Goal: Task Accomplishment & Management: Manage account settings

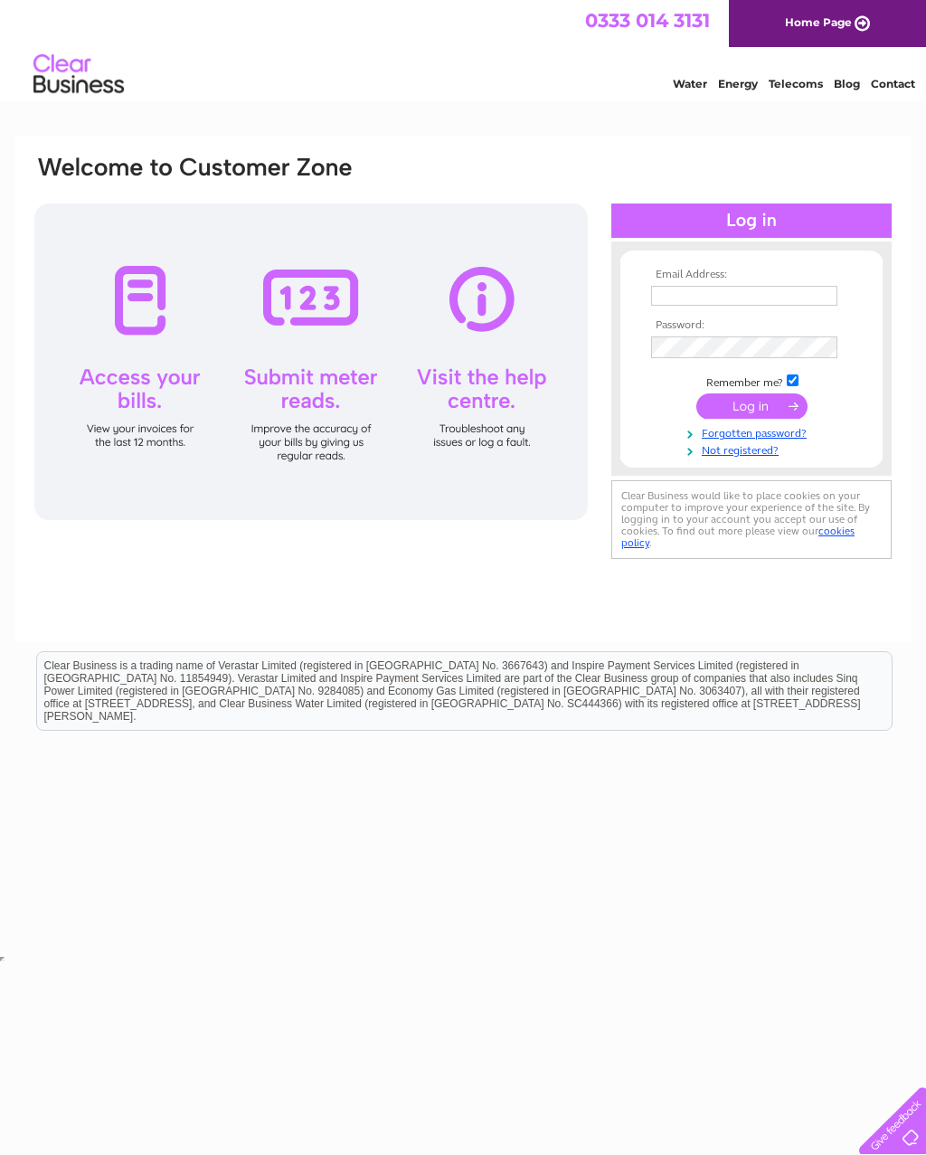
click at [808, 390] on td "Remember me?" at bounding box center [752, 381] width 210 height 18
click at [799, 386] on input "checkbox" at bounding box center [793, 380] width 12 height 12
checkbox input "false"
click at [687, 295] on input "text" at bounding box center [744, 296] width 186 height 20
type input "bayogunro@yahoo.com"
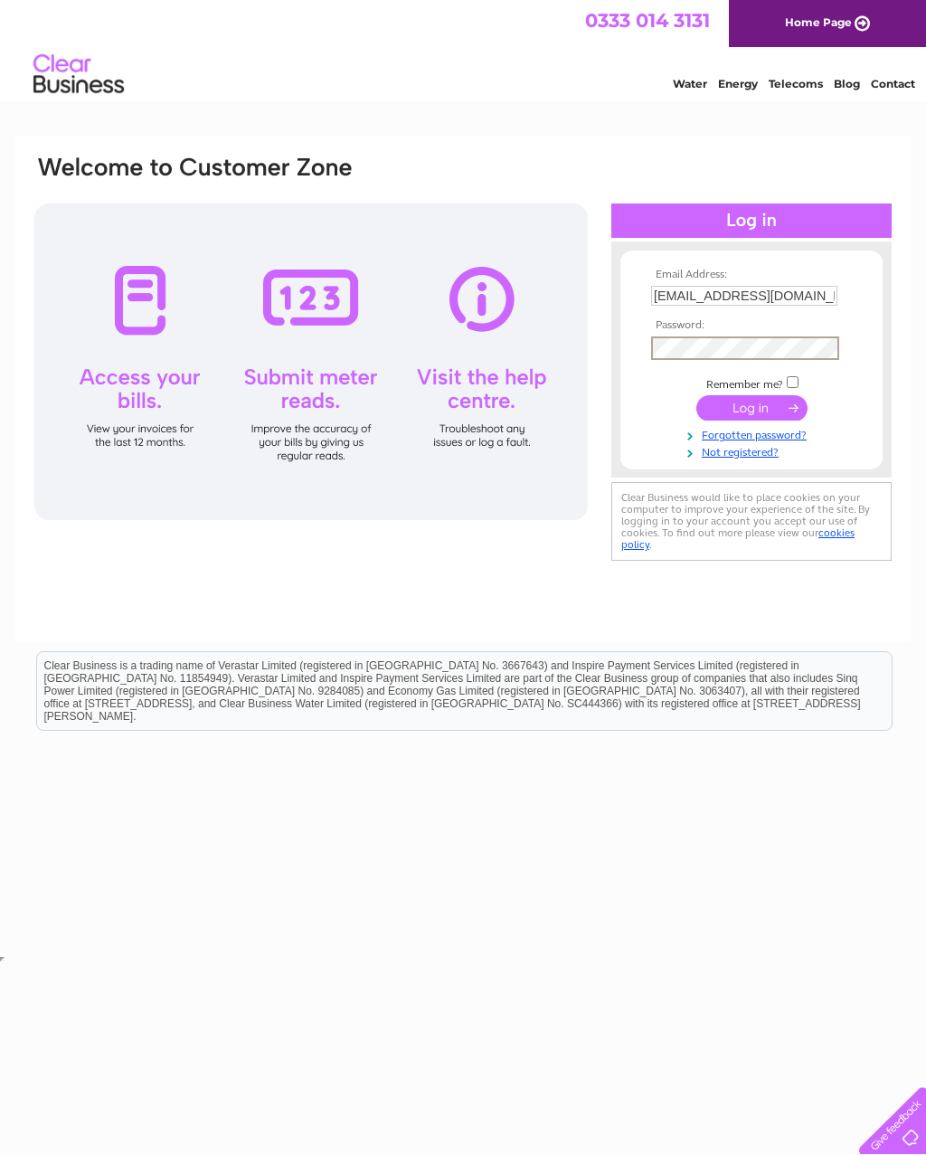
click at [762, 421] on input "submit" at bounding box center [751, 407] width 111 height 25
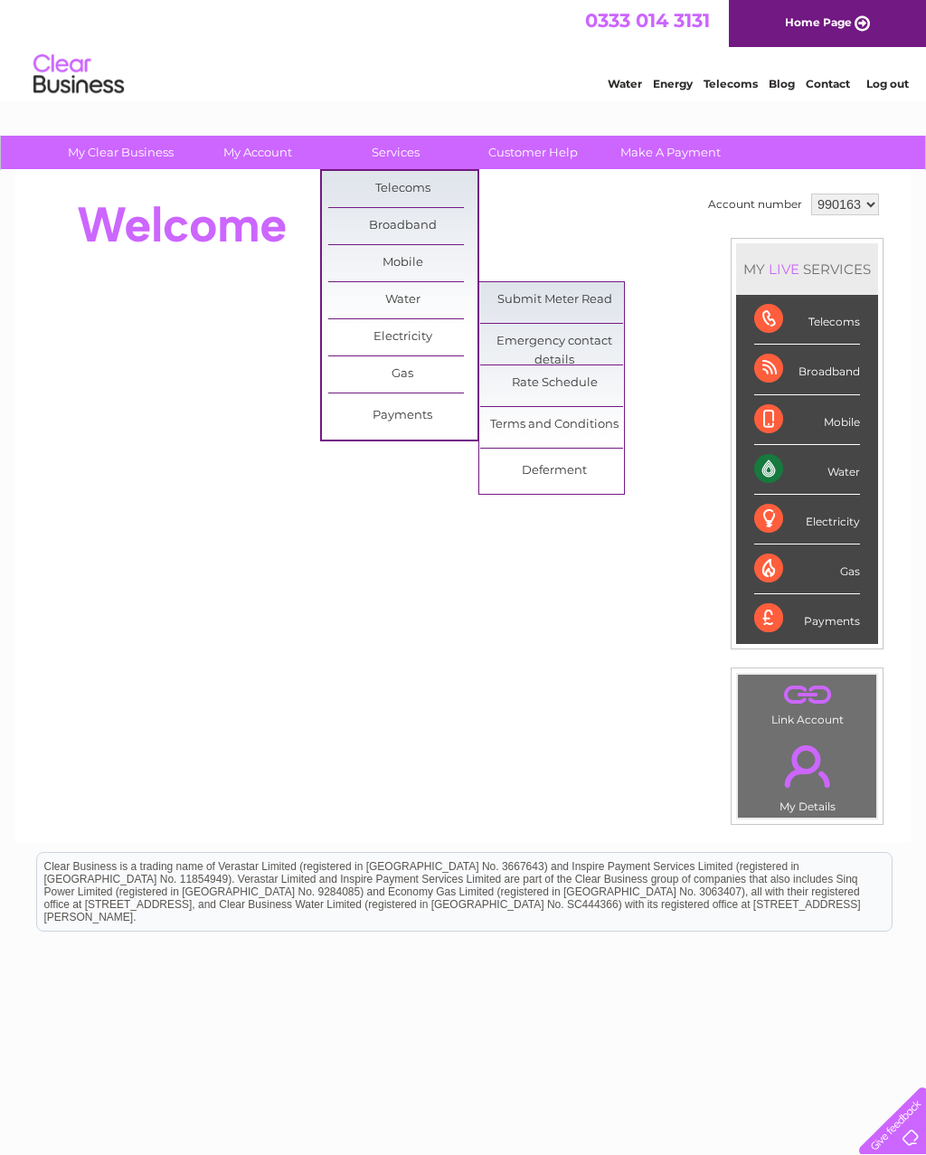
click at [412, 412] on link "Payments" at bounding box center [402, 416] width 149 height 36
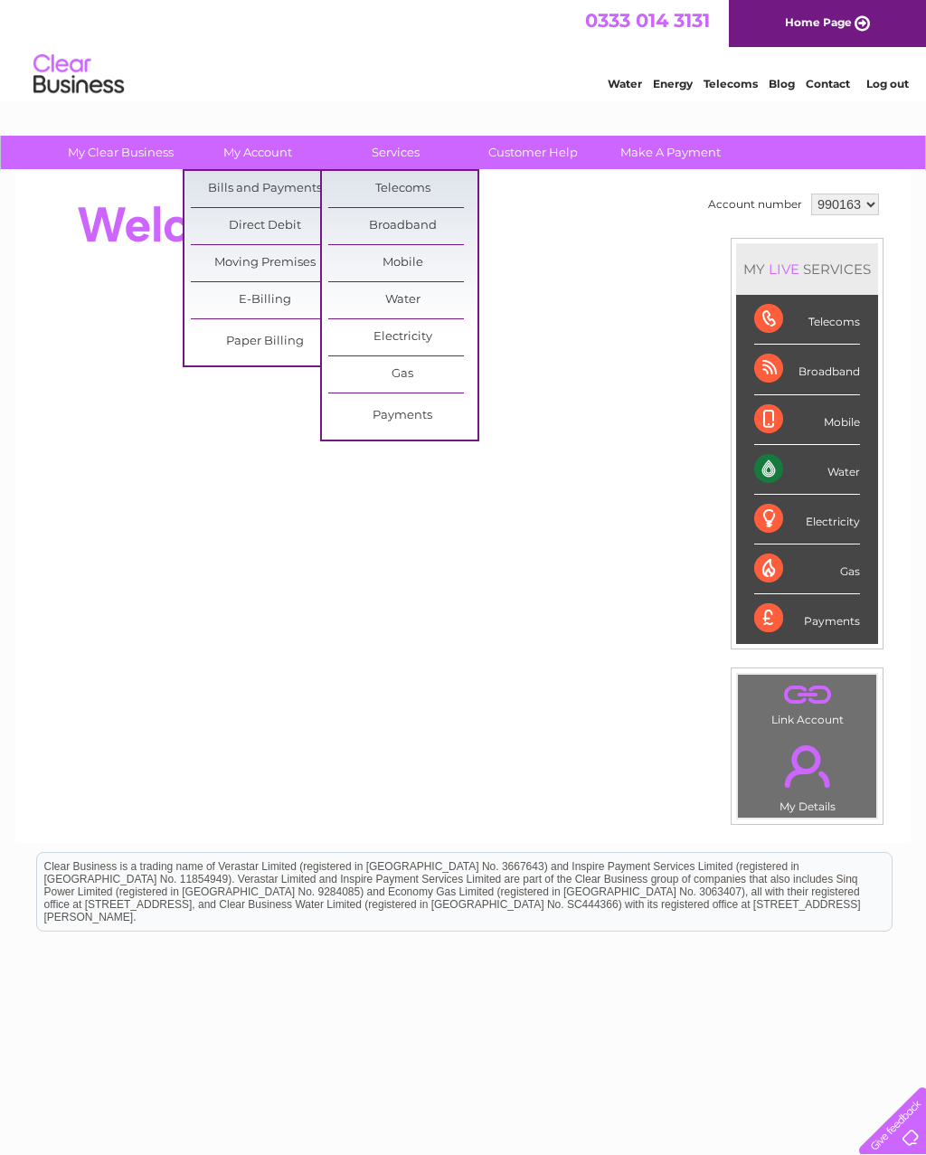
click at [280, 185] on link "Bills and Payments" at bounding box center [265, 189] width 149 height 36
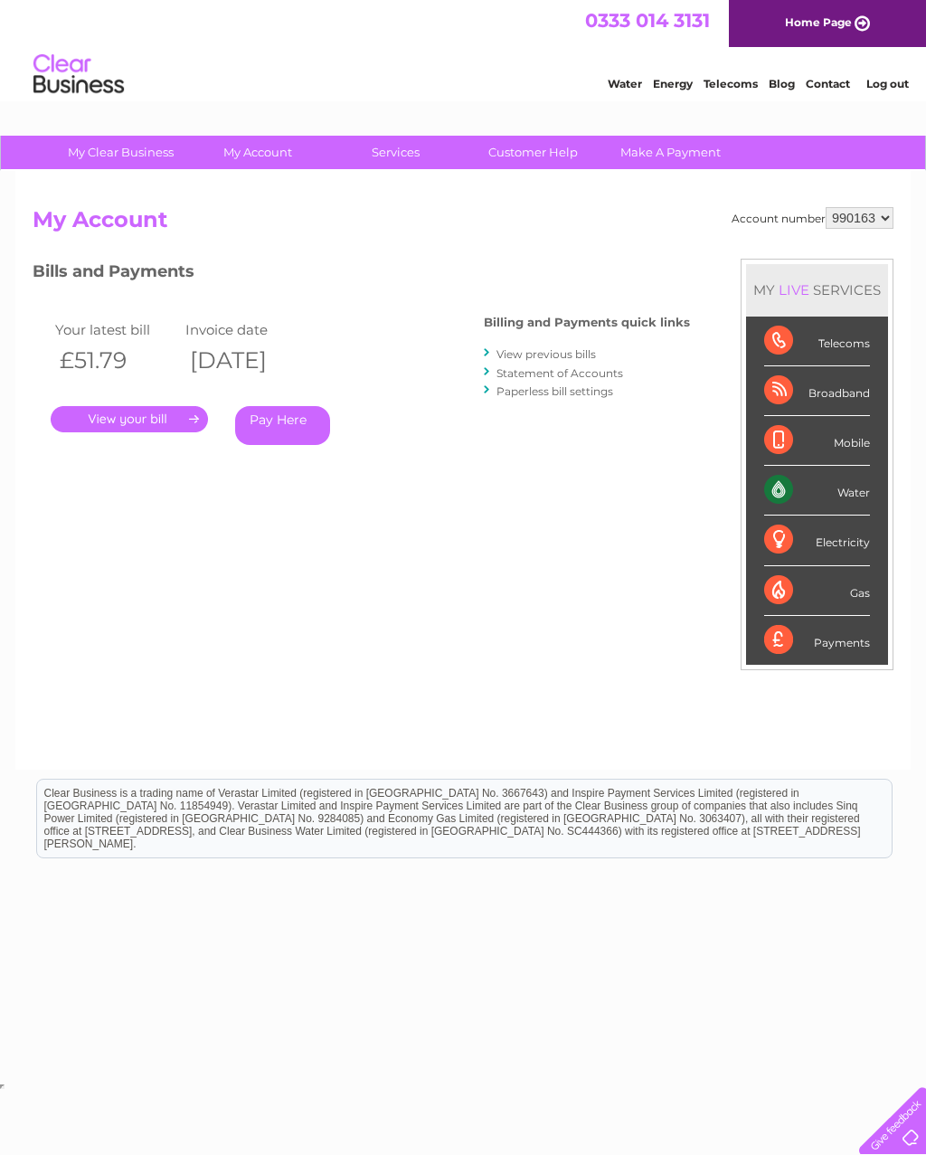
click at [179, 414] on link "." at bounding box center [129, 419] width 157 height 26
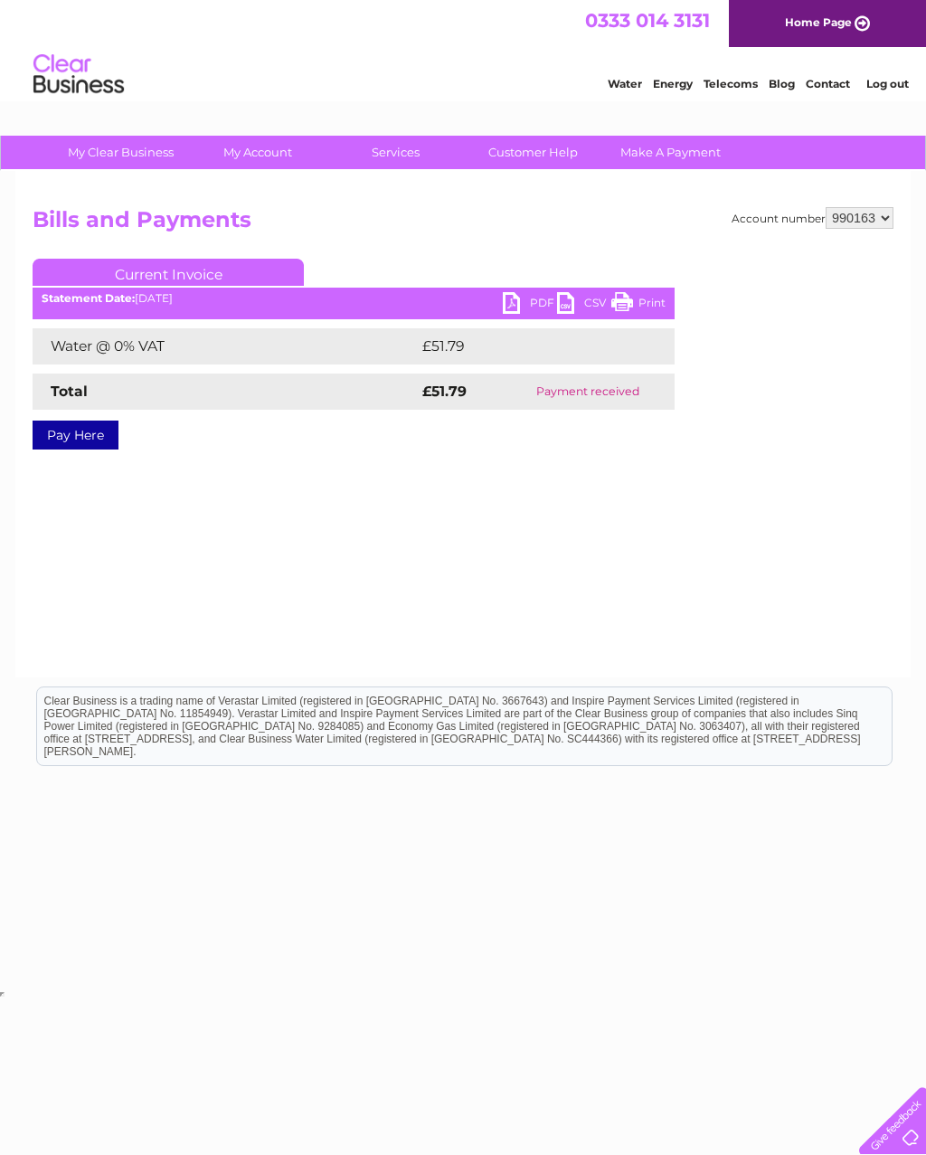
click at [519, 307] on link "PDF" at bounding box center [530, 305] width 54 height 26
click at [900, 90] on link "Log out" at bounding box center [887, 84] width 43 height 14
